Goal: Information Seeking & Learning: Stay updated

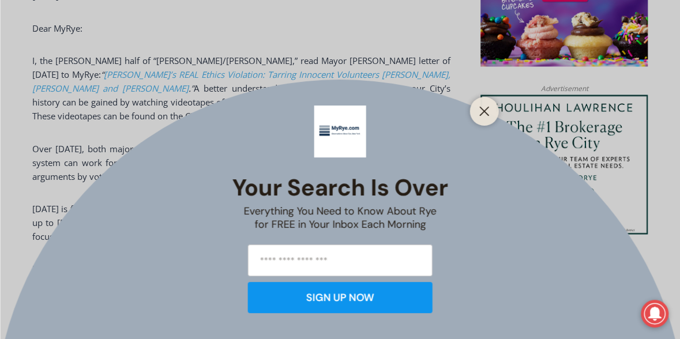
scroll to position [900, 0]
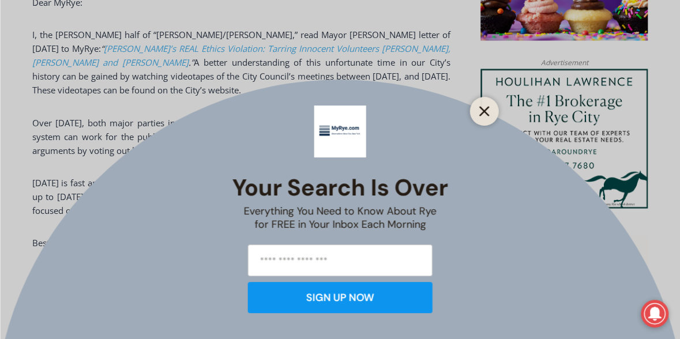
click at [486, 114] on line "Close" at bounding box center [484, 111] width 8 height 8
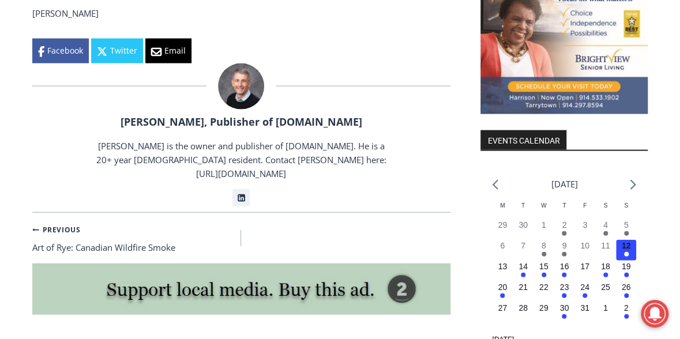
scroll to position [1189, 0]
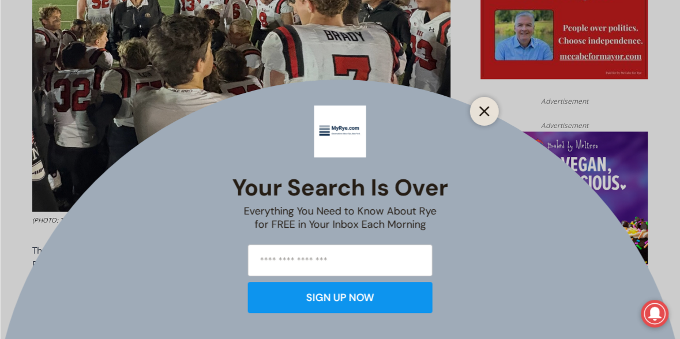
click at [487, 110] on icon "Close" at bounding box center [484, 111] width 10 height 10
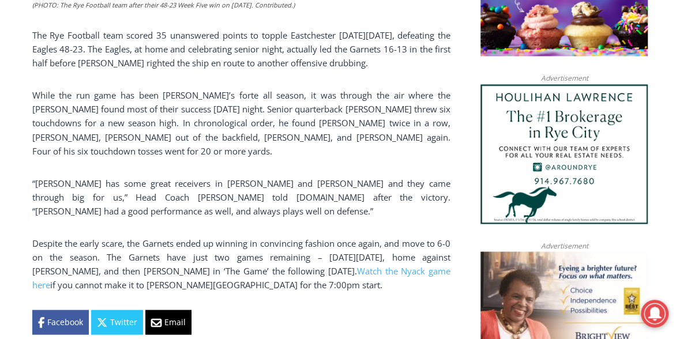
scroll to position [900, 0]
